Goal: Information Seeking & Learning: Learn about a topic

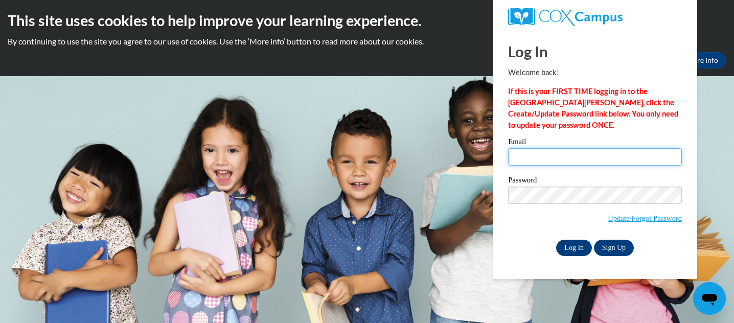
type input "jessica.barbera@k12.hi.us"
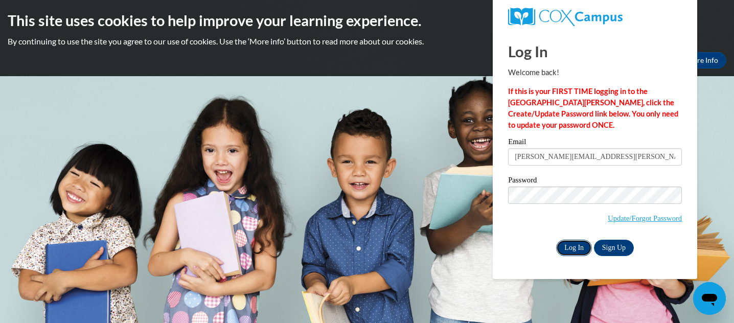
click at [567, 247] on input "Log In" at bounding box center [574, 248] width 36 height 16
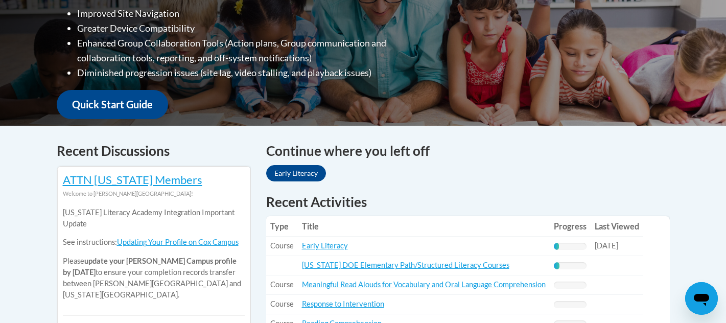
scroll to position [323, 0]
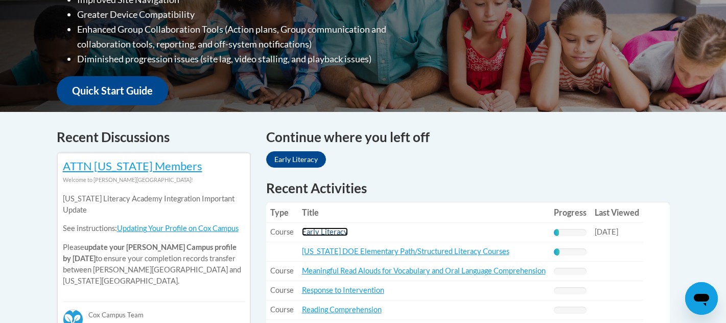
click at [331, 230] on link "Early Literacy" at bounding box center [325, 231] width 46 height 9
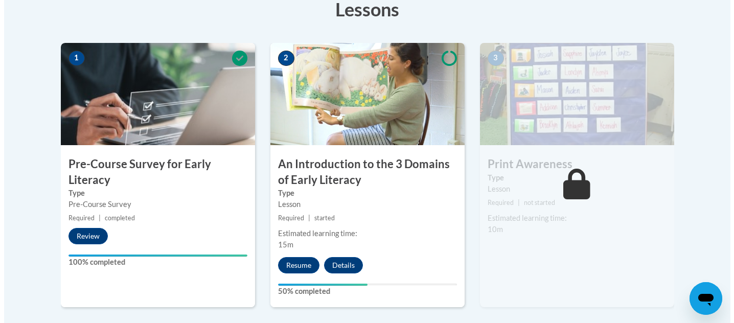
scroll to position [308, 0]
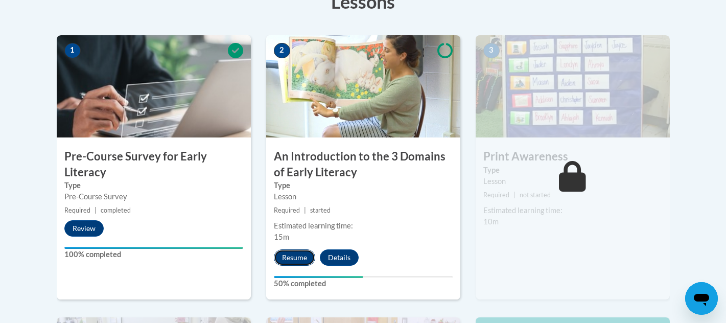
click at [293, 253] on button "Resume" at bounding box center [294, 257] width 41 height 16
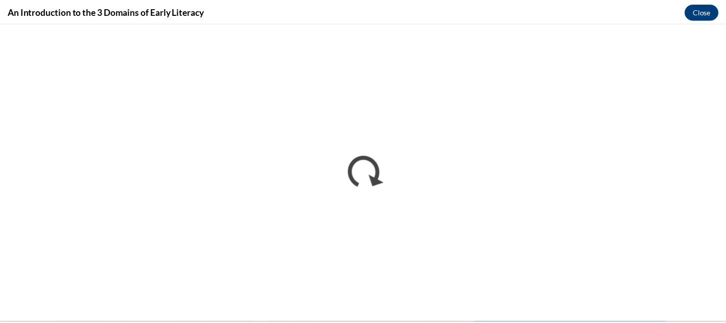
scroll to position [0, 0]
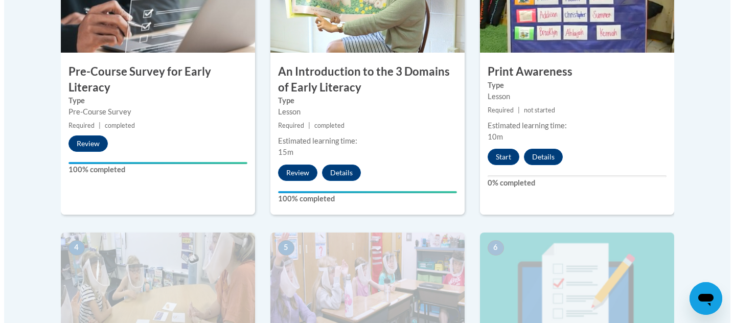
scroll to position [388, 0]
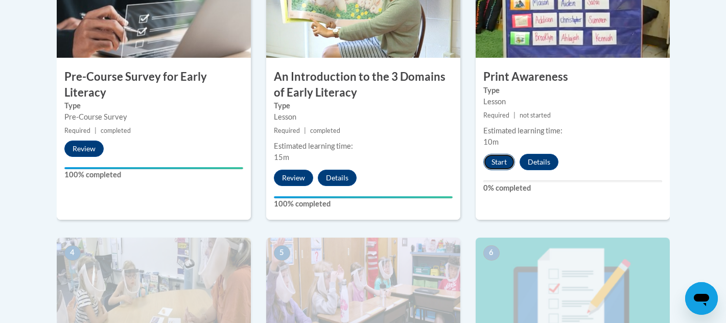
click at [500, 157] on button "Start" at bounding box center [499, 162] width 32 height 16
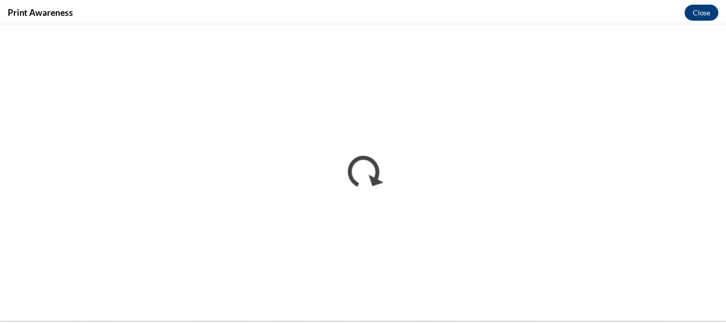
scroll to position [0, 0]
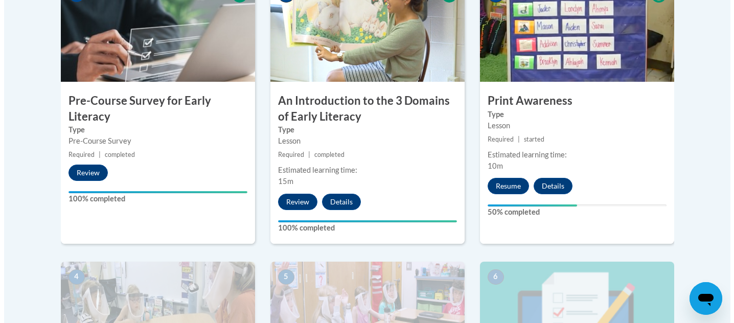
scroll to position [366, 0]
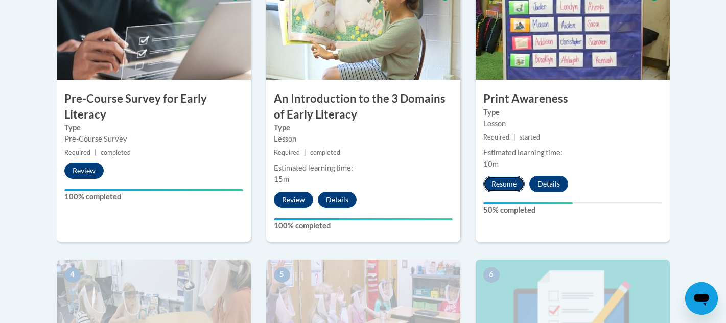
click at [498, 190] on button "Resume" at bounding box center [503, 184] width 41 height 16
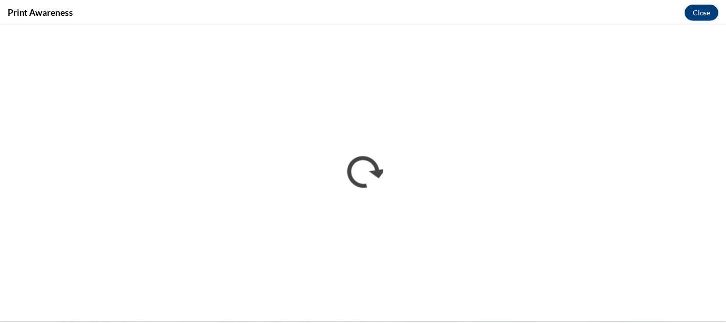
scroll to position [0, 0]
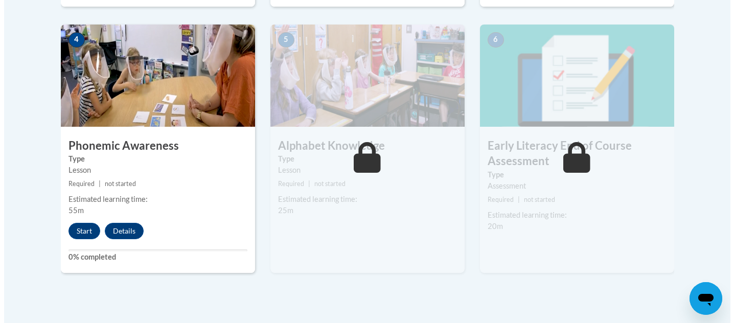
scroll to position [619, 0]
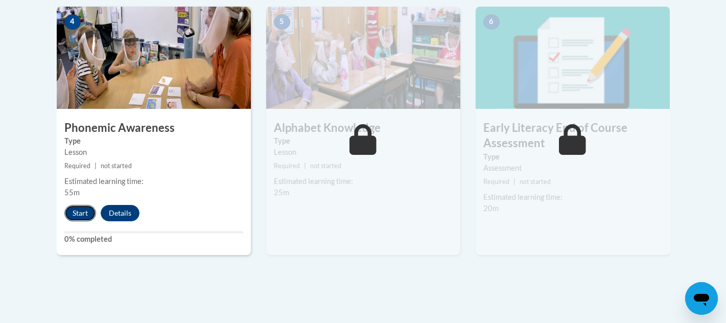
click at [81, 212] on button "Start" at bounding box center [80, 213] width 32 height 16
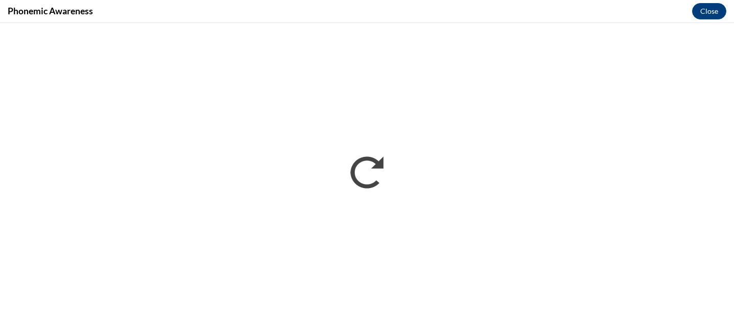
scroll to position [0, 0]
